Goal: Task Accomplishment & Management: Use online tool/utility

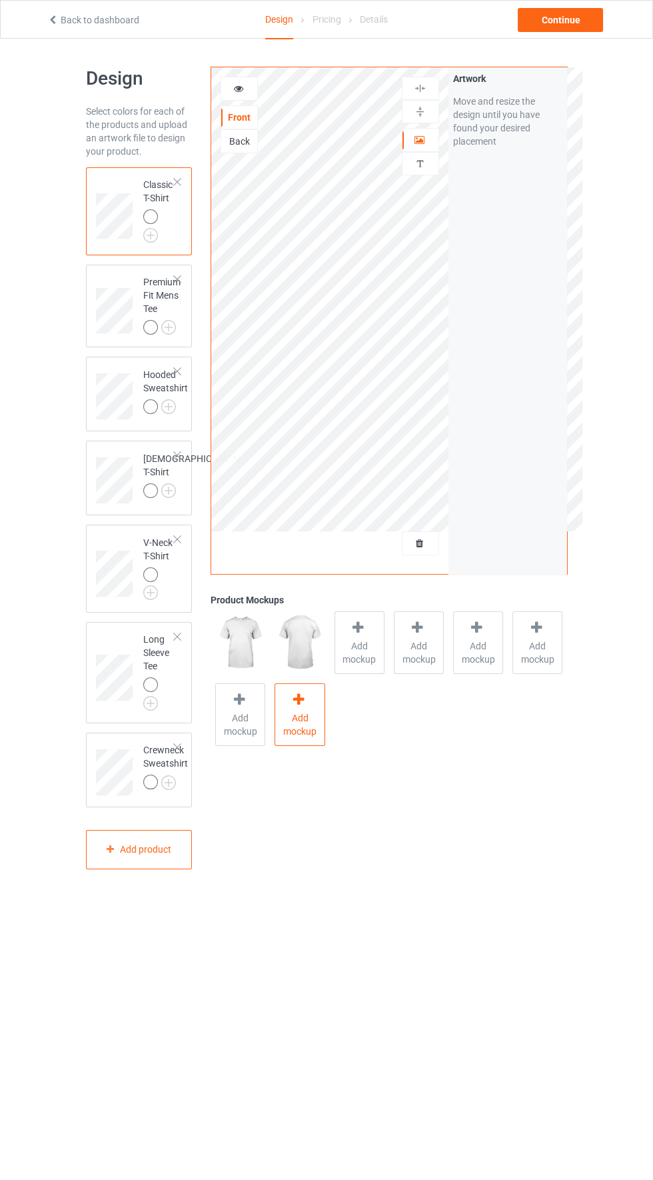
click at [309, 715] on span "Add mockup" at bounding box center [299, 724] width 49 height 27
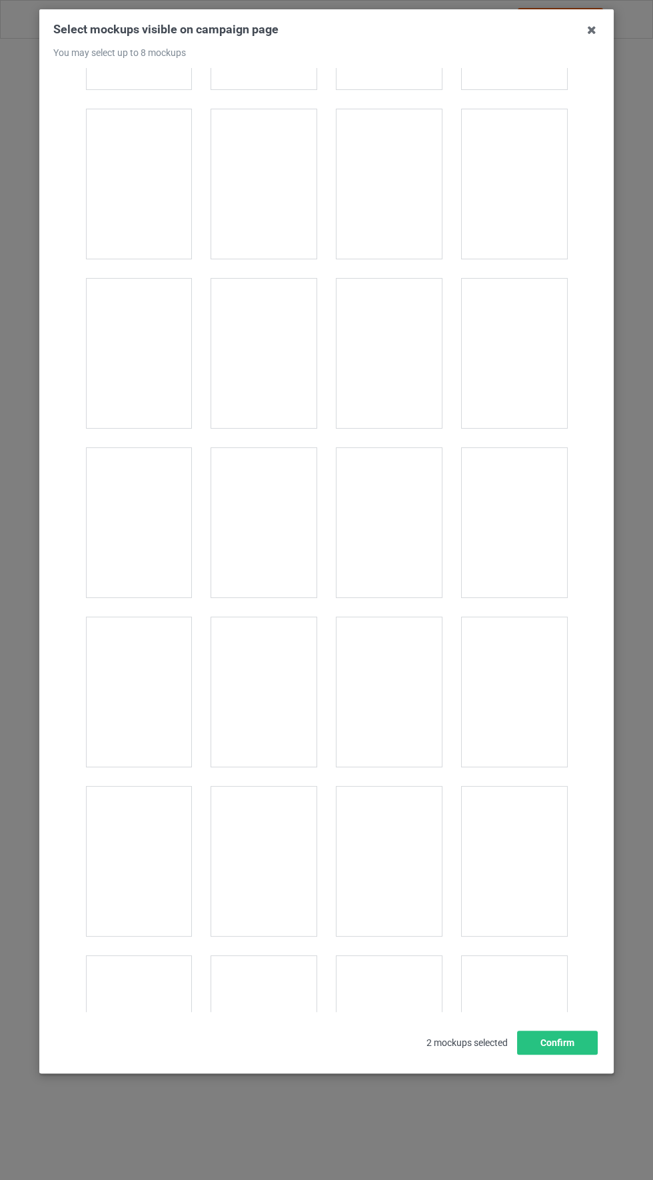
scroll to position [1720, 0]
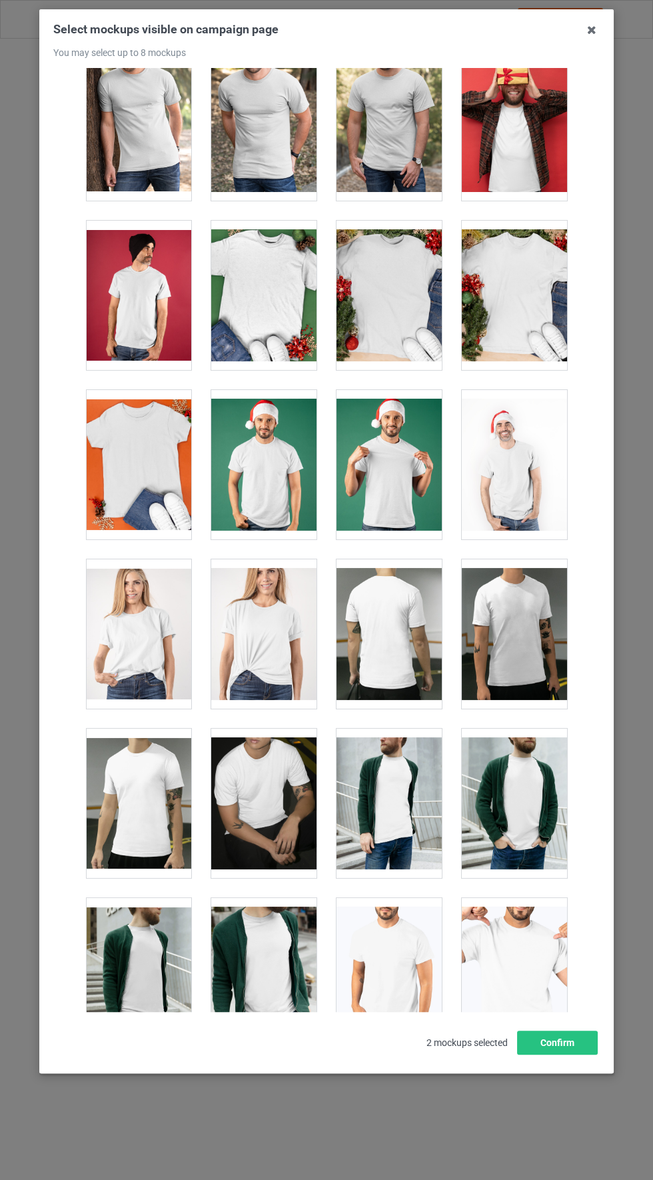
click at [263, 648] on div at bounding box center [263, 633] width 105 height 149
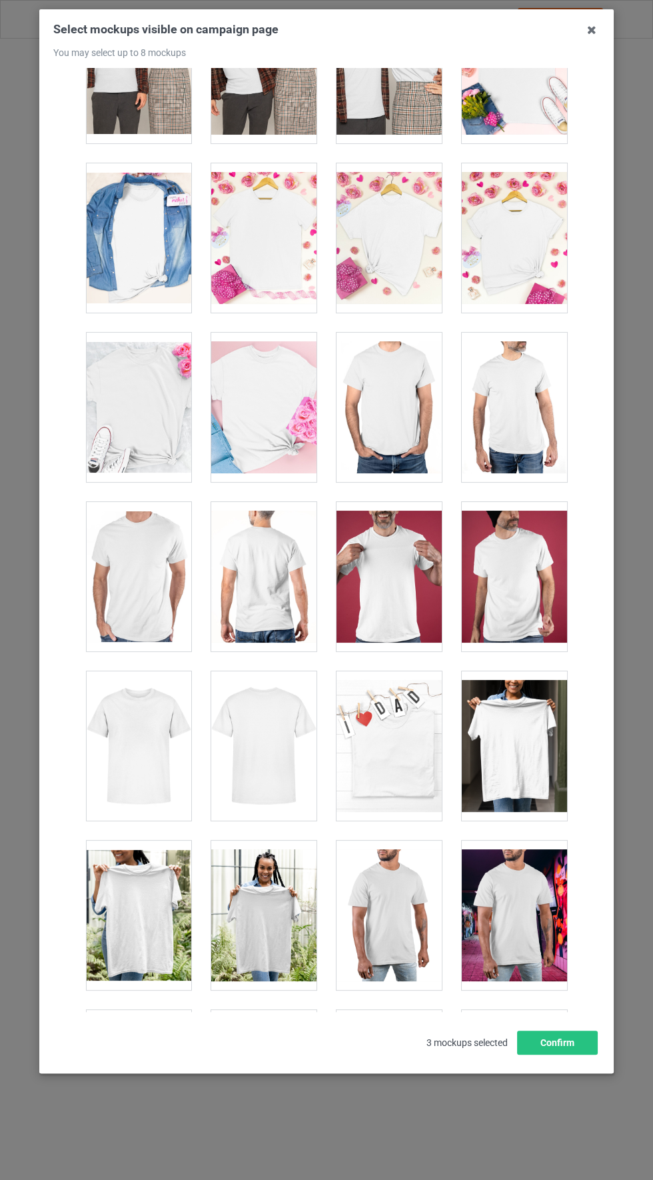
scroll to position [5462, 0]
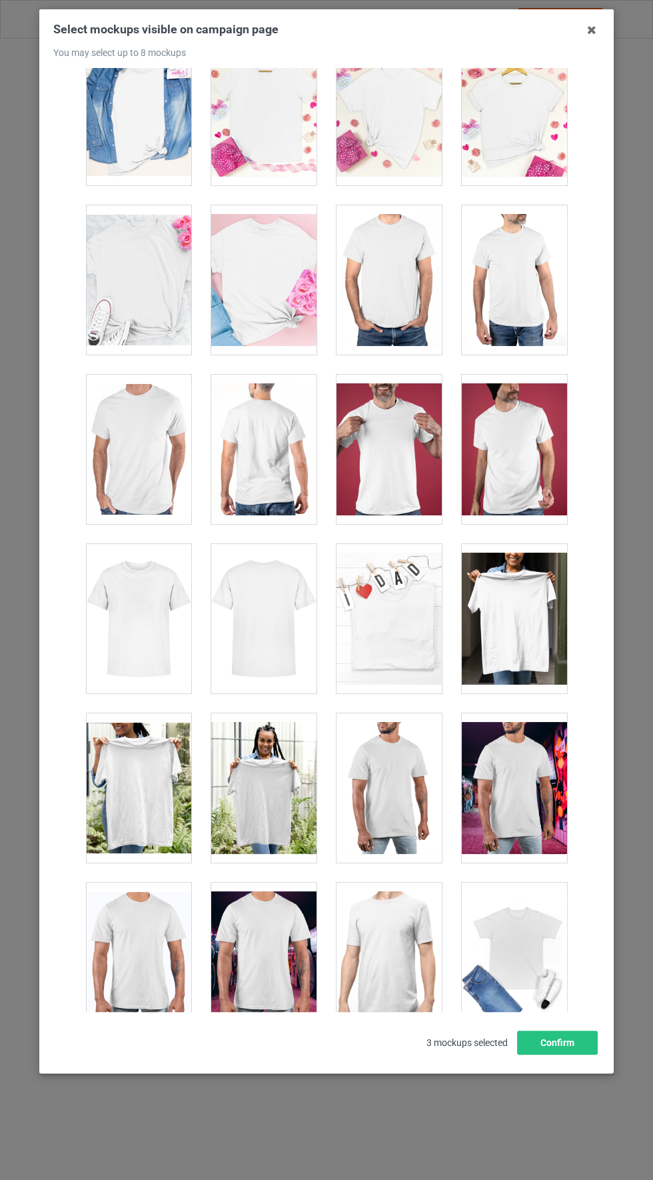
click at [135, 613] on div at bounding box center [138, 618] width 105 height 149
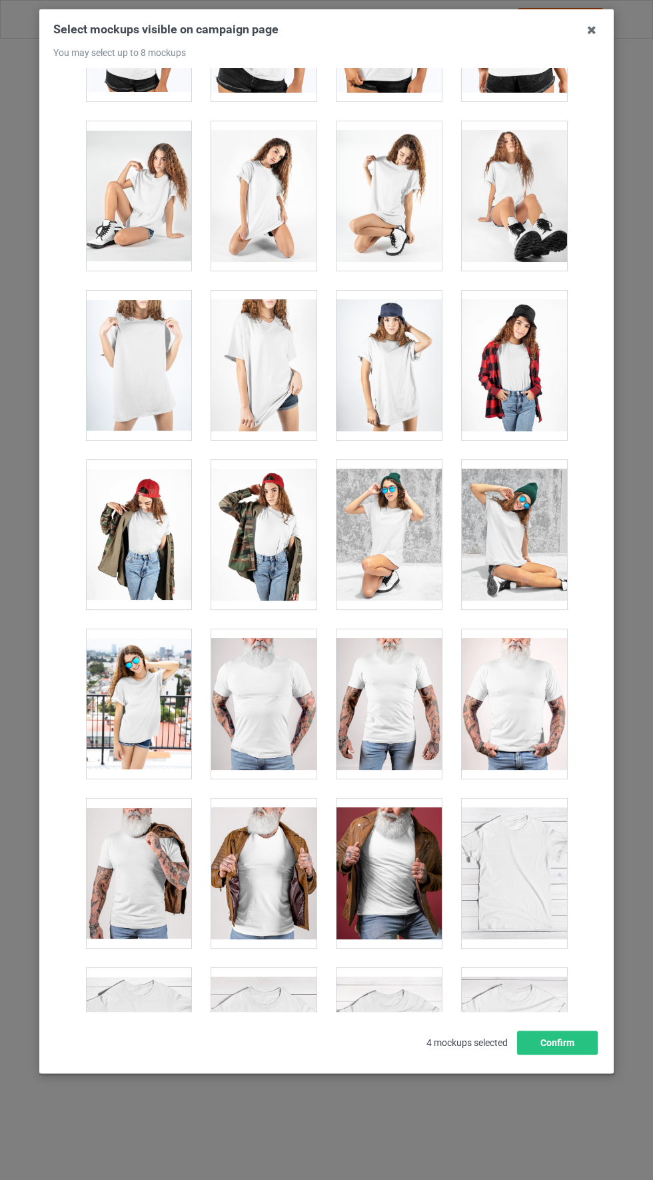
scroll to position [18412, 0]
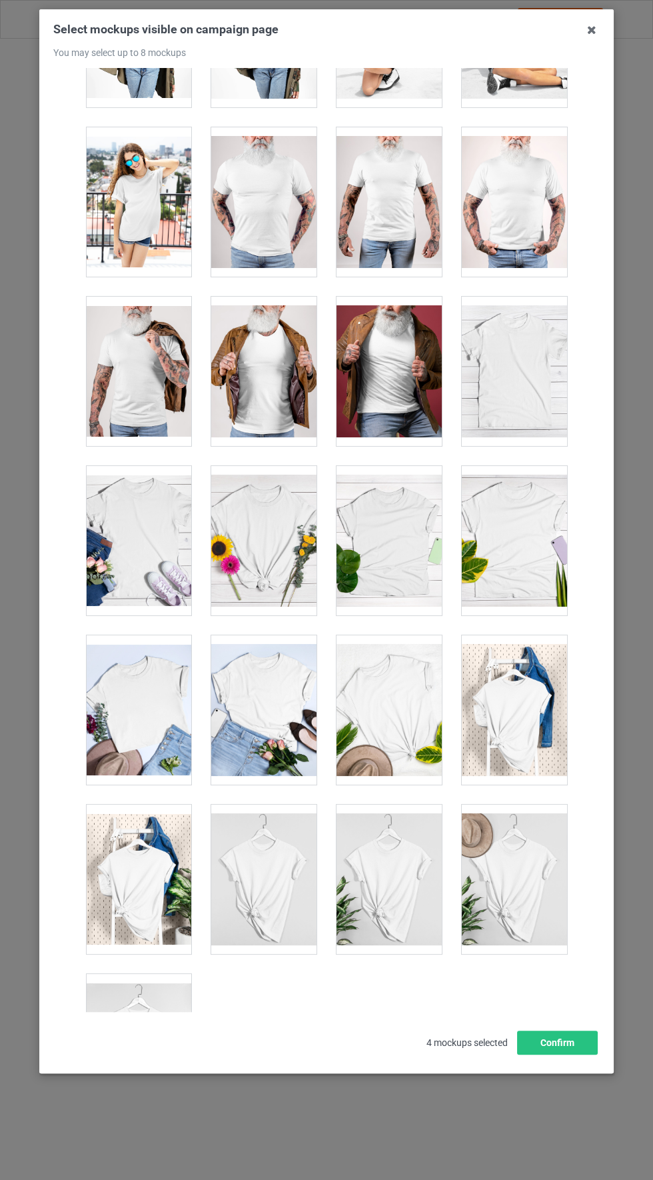
click at [134, 1014] on div at bounding box center [138, 1048] width 105 height 149
click at [568, 1055] on button "Confirm" at bounding box center [557, 1043] width 81 height 24
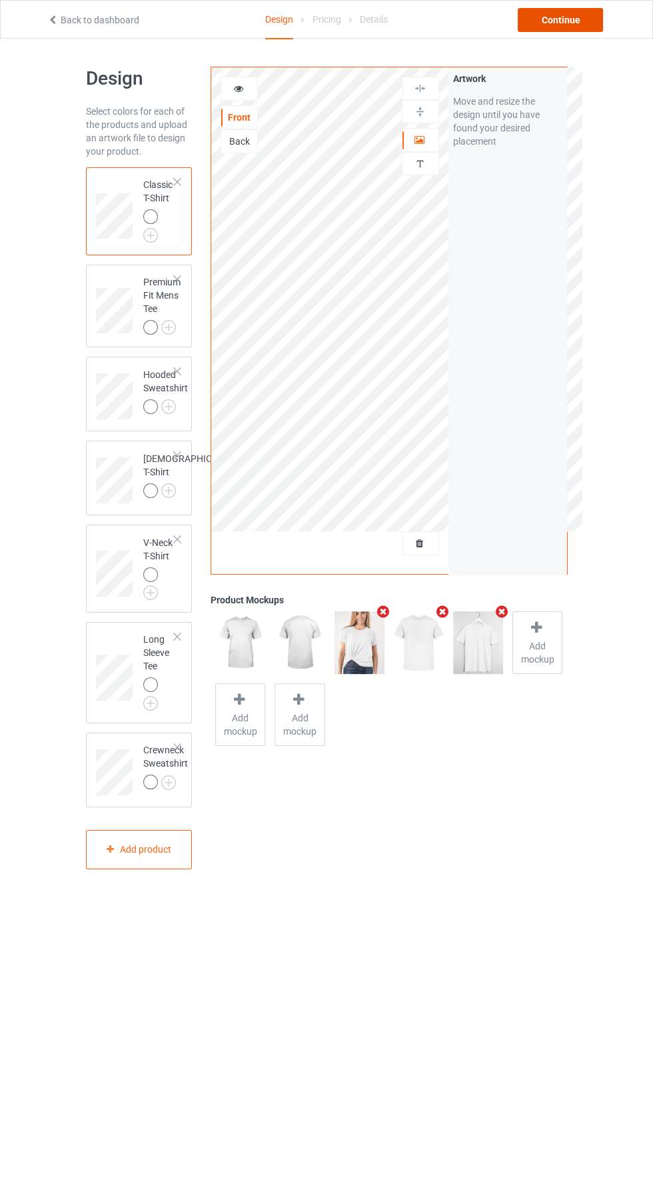
click at [584, 13] on div "Continue" at bounding box center [560, 20] width 85 height 24
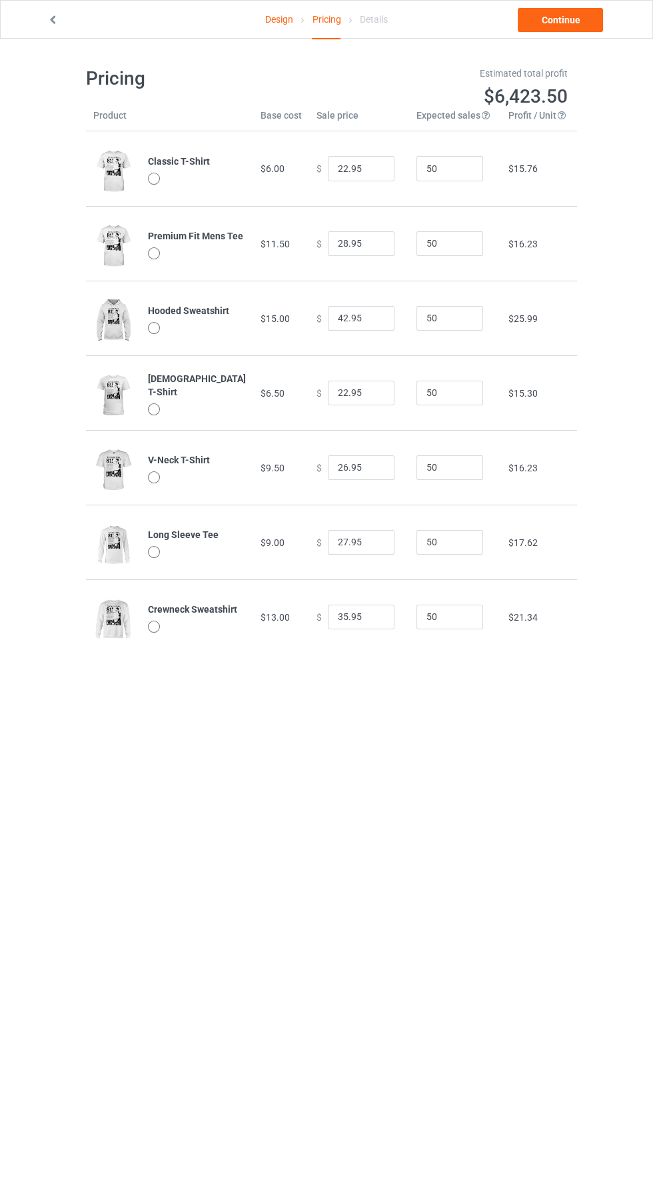
click at [611, 898] on body "Design Pricing Details Continue Pricing Estimated total profit $6,423.50 Produc…" at bounding box center [326, 629] width 653 height 1180
click at [569, 24] on link "Continue" at bounding box center [560, 20] width 85 height 24
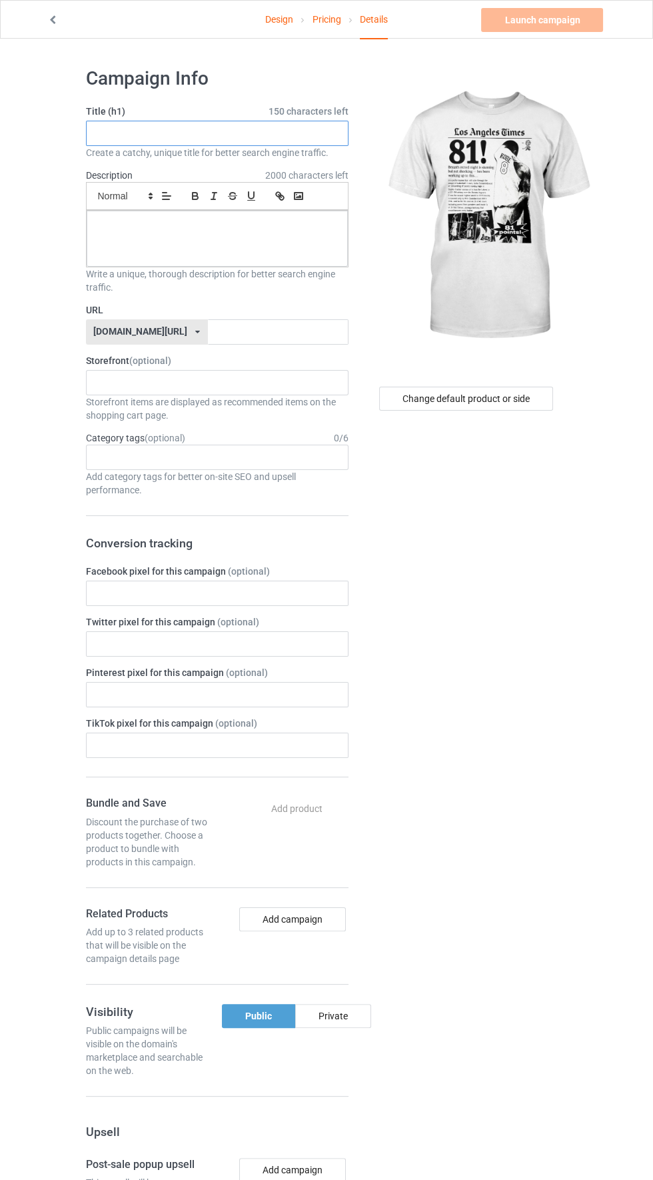
click at [153, 133] on input "text" at bounding box center [217, 133] width 263 height 25
type input "Kobe 81"
click at [145, 242] on div at bounding box center [217, 239] width 261 height 56
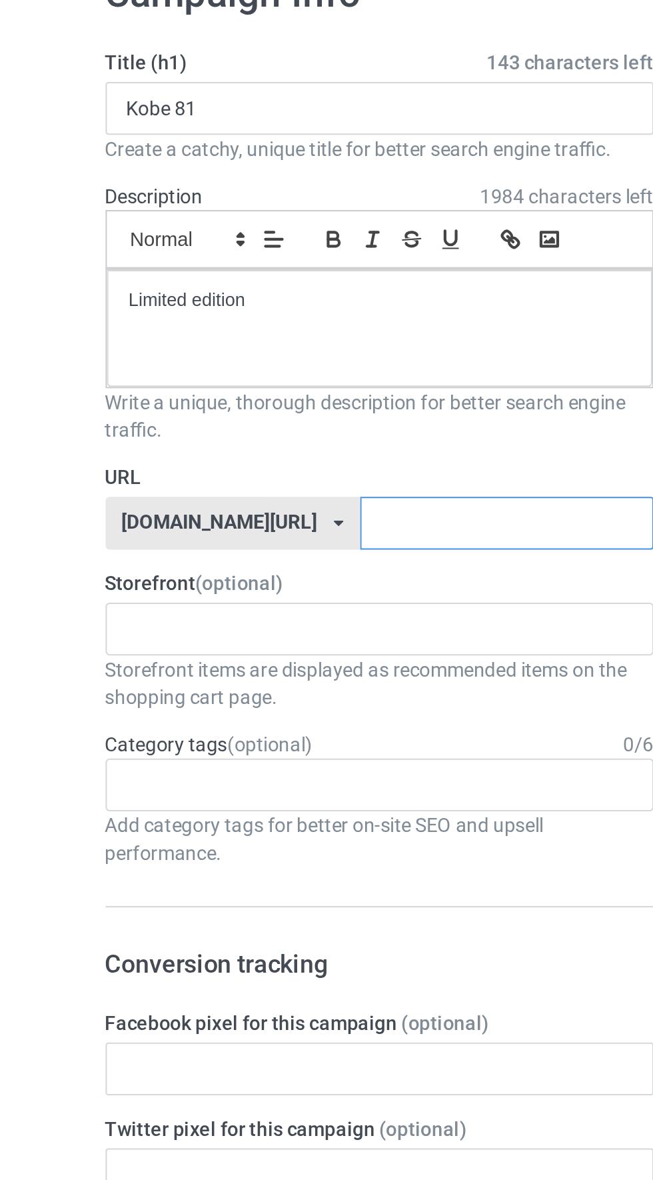
click at [229, 331] on input "text" at bounding box center [278, 331] width 141 height 25
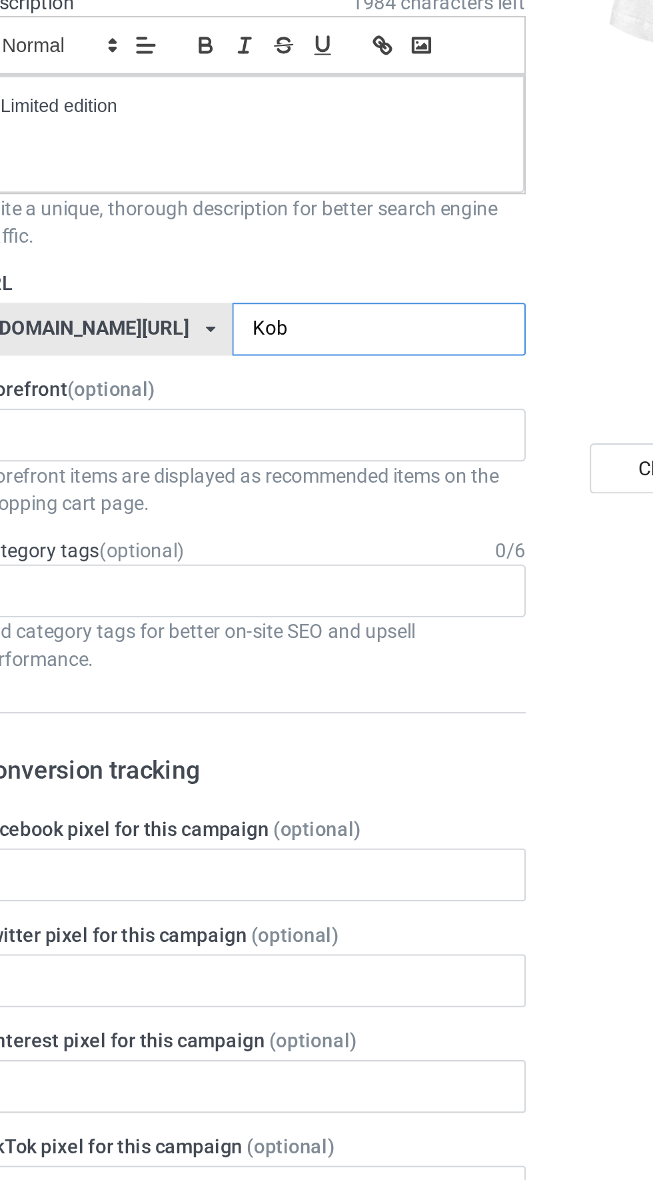
type input "Kobe"
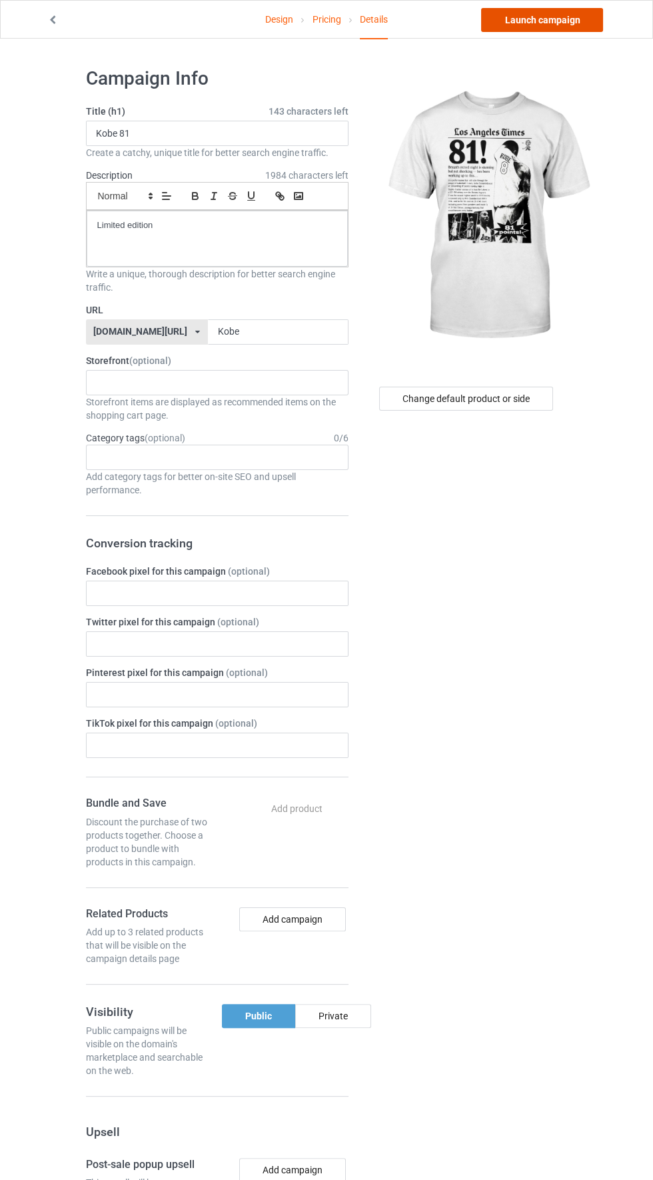
click at [559, 19] on link "Launch campaign" at bounding box center [542, 20] width 122 height 24
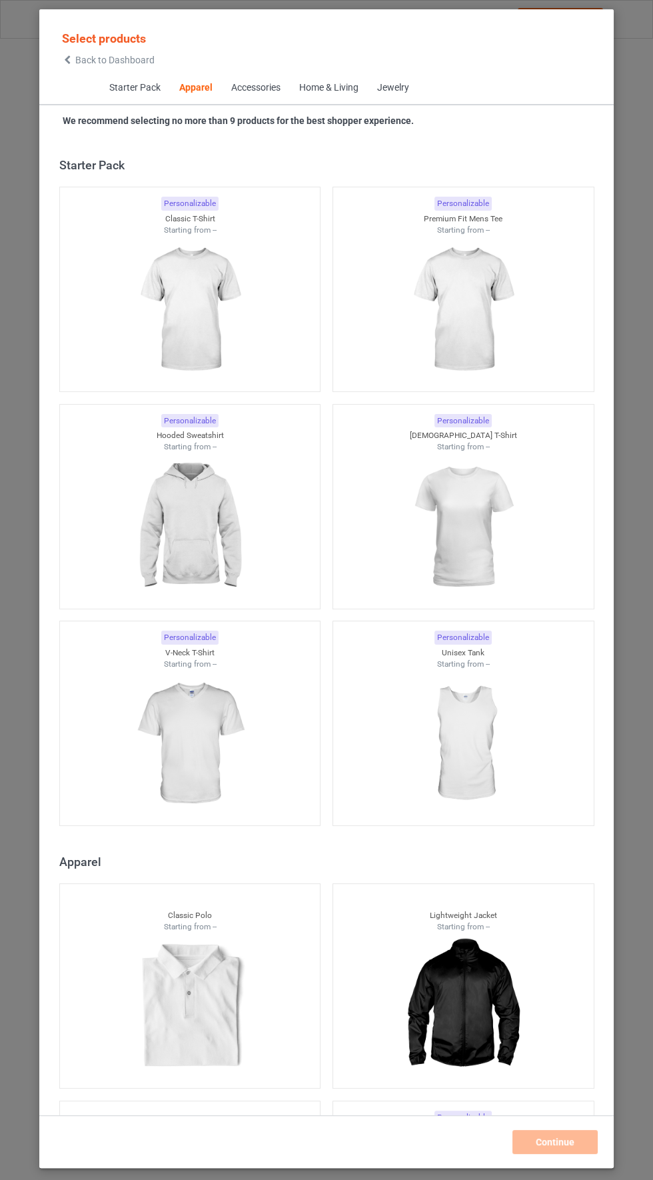
scroll to position [713, 0]
